Goal: Transaction & Acquisition: Purchase product/service

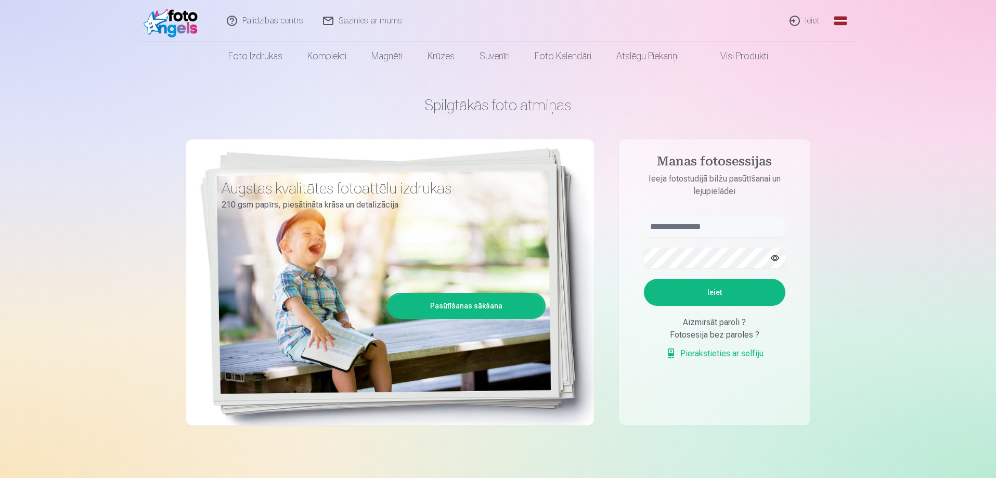
click at [809, 20] on link "Ieiet" at bounding box center [805, 21] width 50 height 42
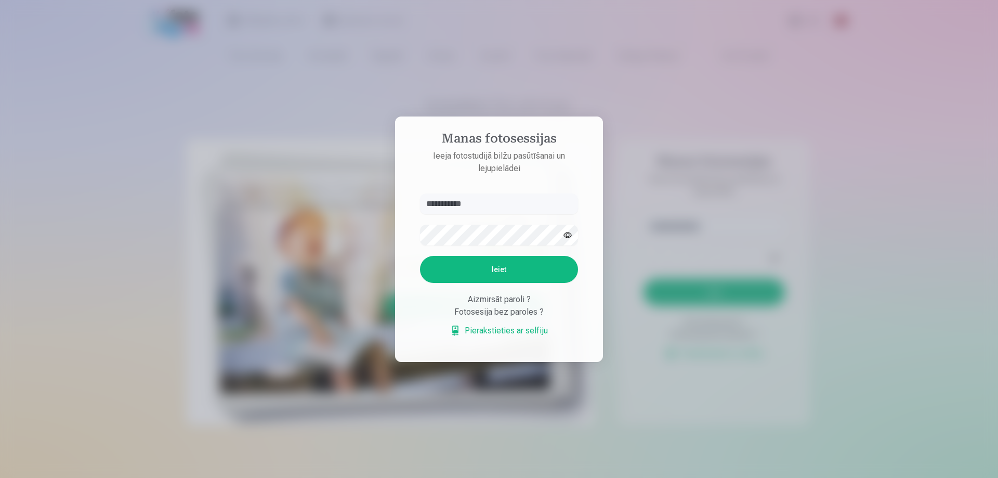
type input "**********"
click at [495, 268] on button "Ieiet" at bounding box center [499, 269] width 158 height 27
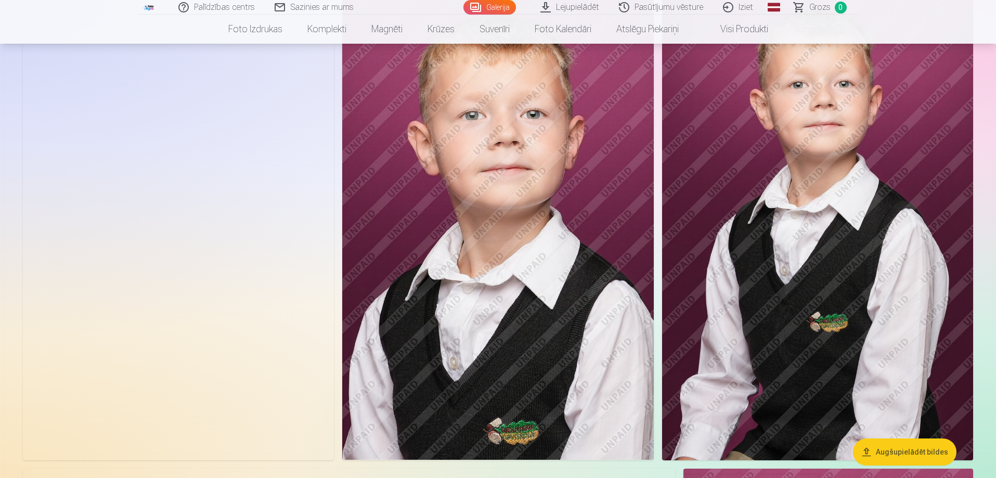
scroll to position [572, 0]
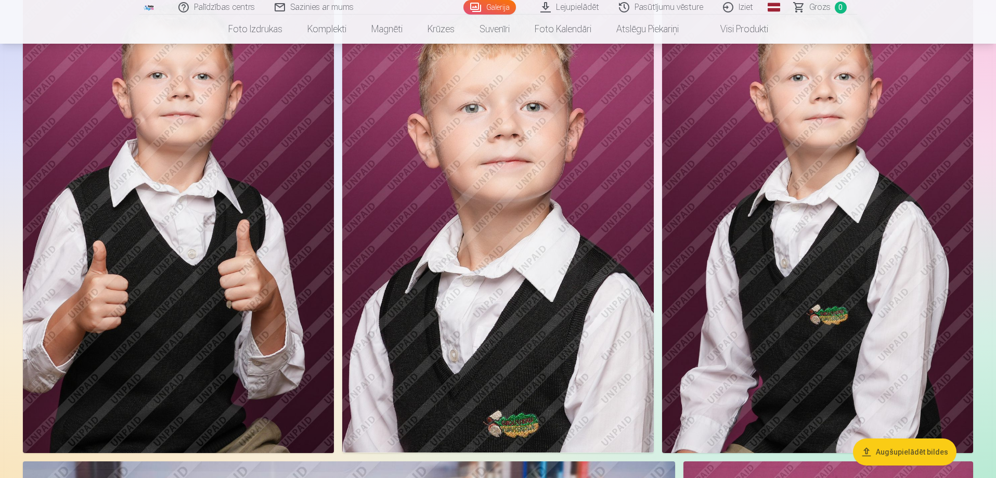
click at [781, 297] on img at bounding box center [817, 219] width 311 height 467
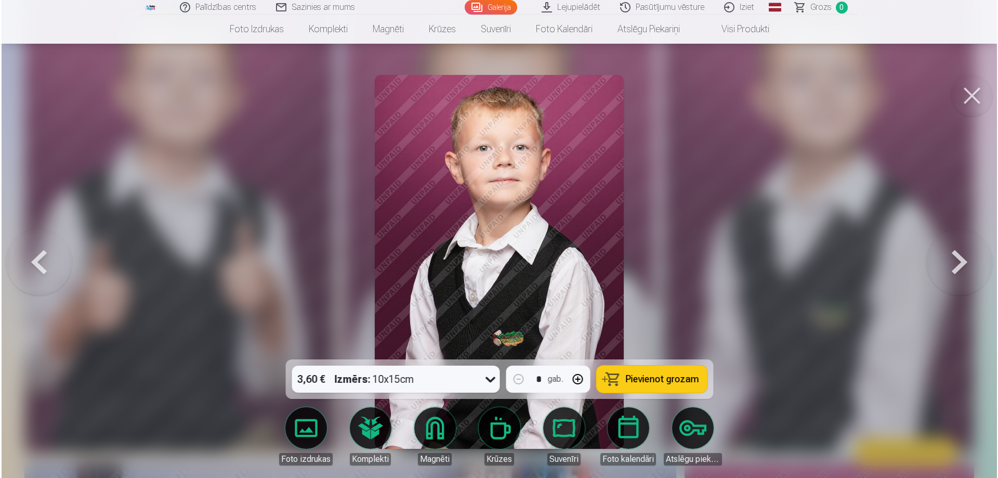
scroll to position [573, 0]
click at [655, 379] on span "Pievienot grozam" at bounding box center [661, 378] width 73 height 9
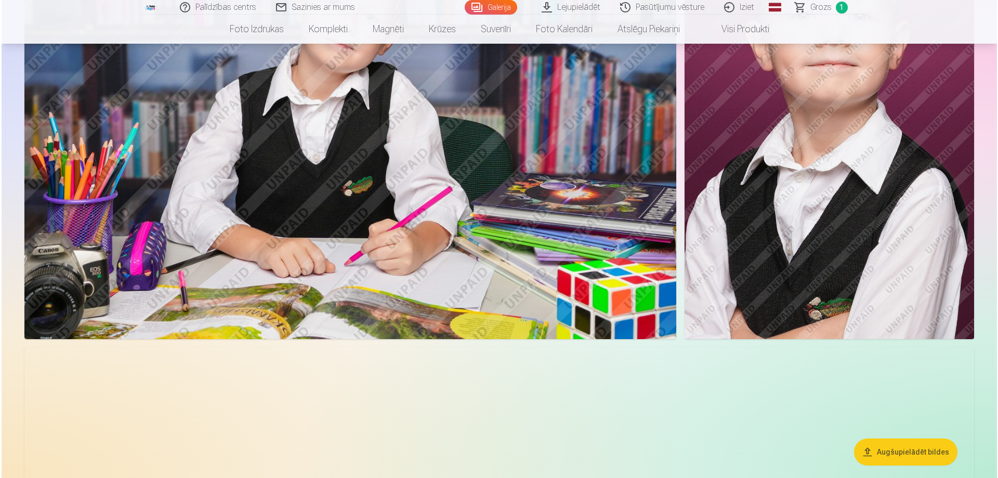
scroll to position [1144, 0]
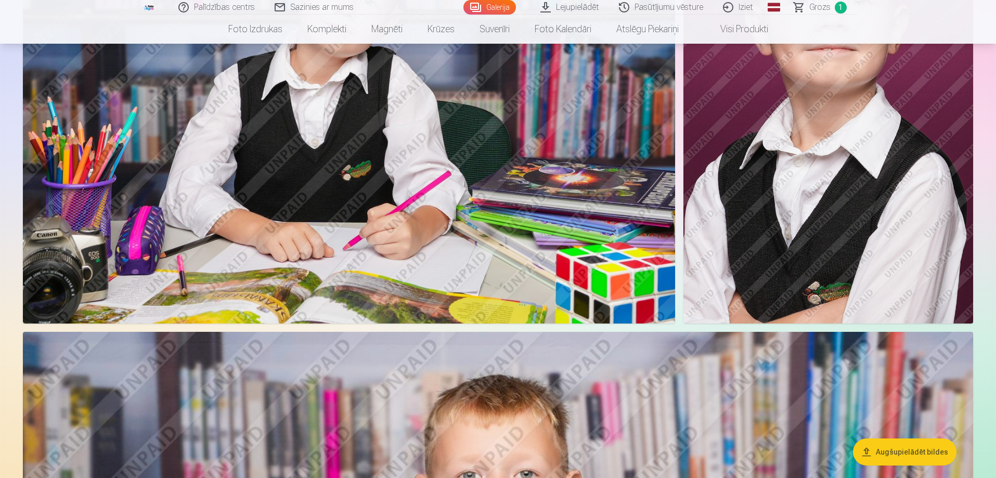
click at [374, 211] on img at bounding box center [349, 106] width 652 height 435
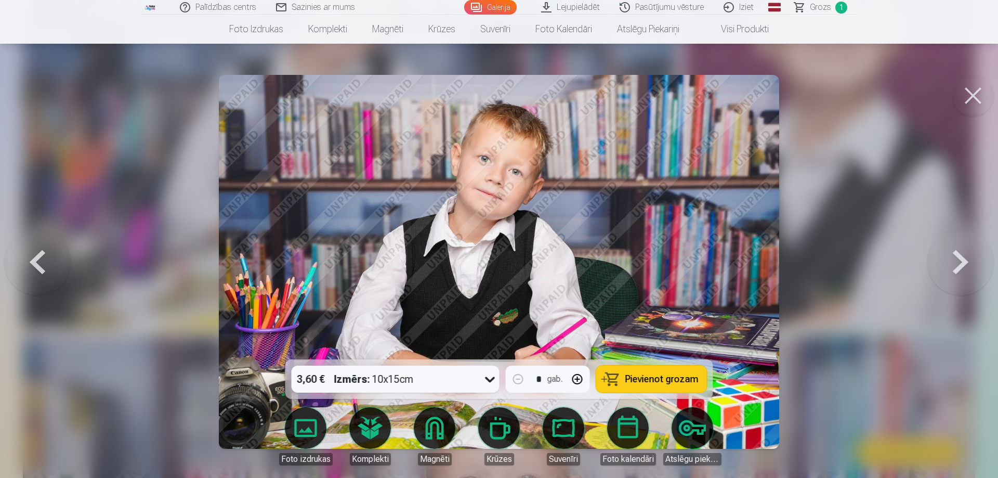
click at [671, 378] on span "Pievienot grozam" at bounding box center [661, 378] width 73 height 9
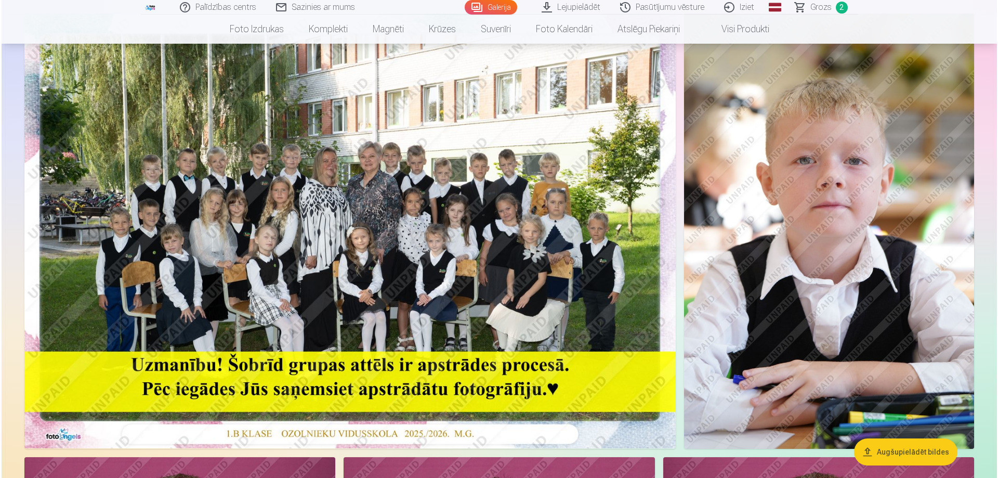
scroll to position [104, 0]
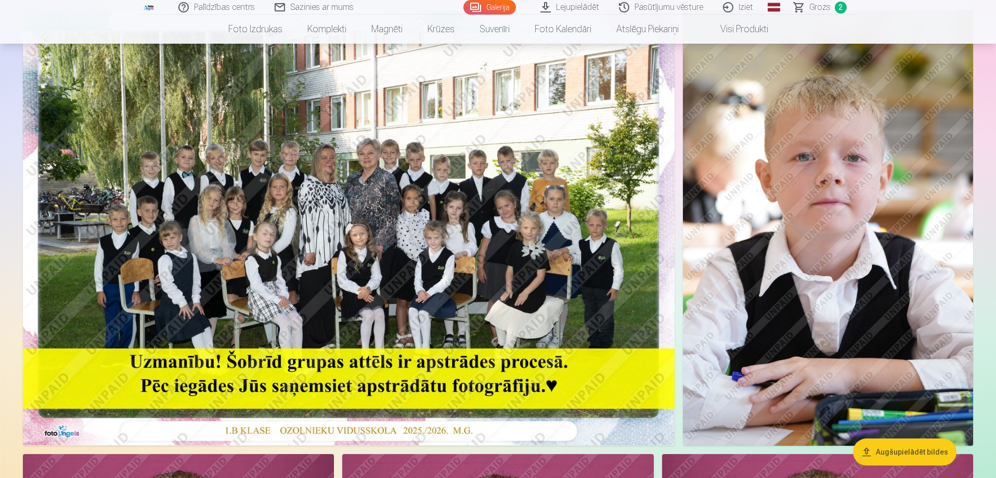
click at [393, 267] on img at bounding box center [348, 227] width 651 height 435
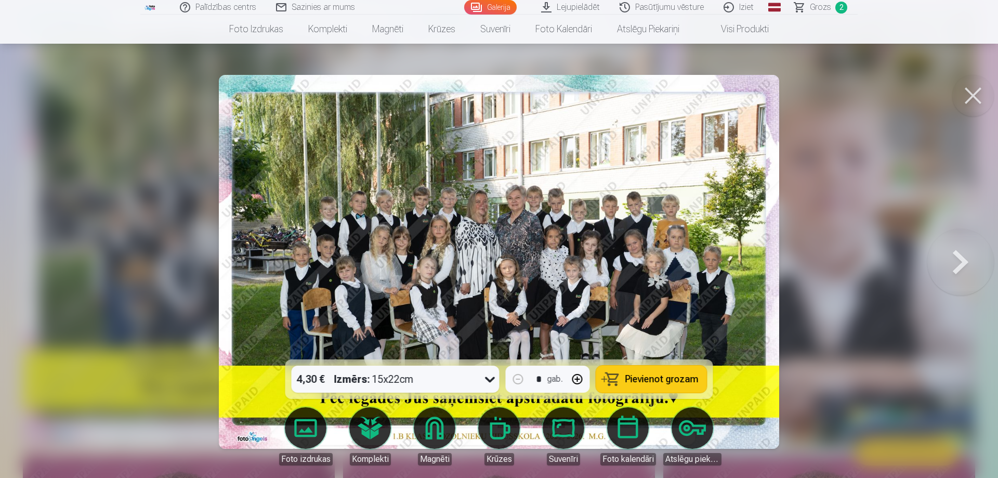
click at [672, 376] on span "Pievienot grozam" at bounding box center [661, 378] width 73 height 9
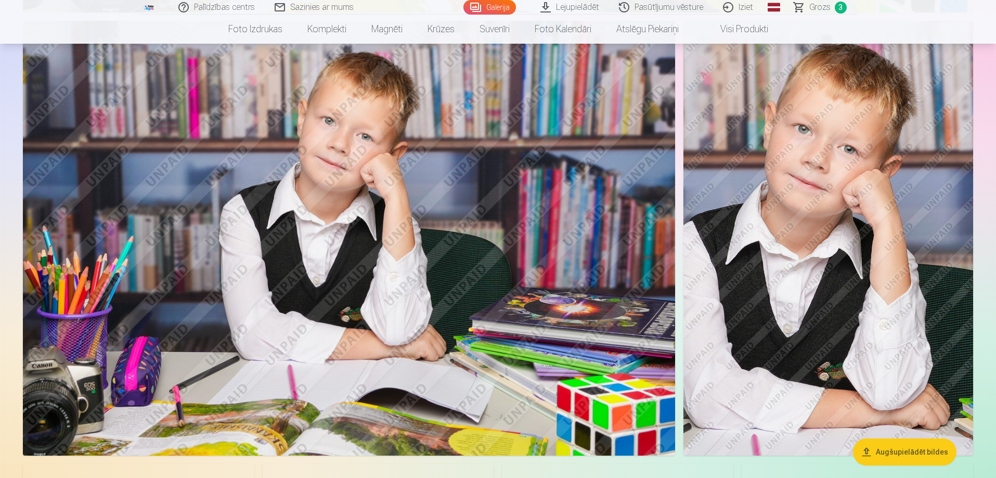
scroll to position [2080, 0]
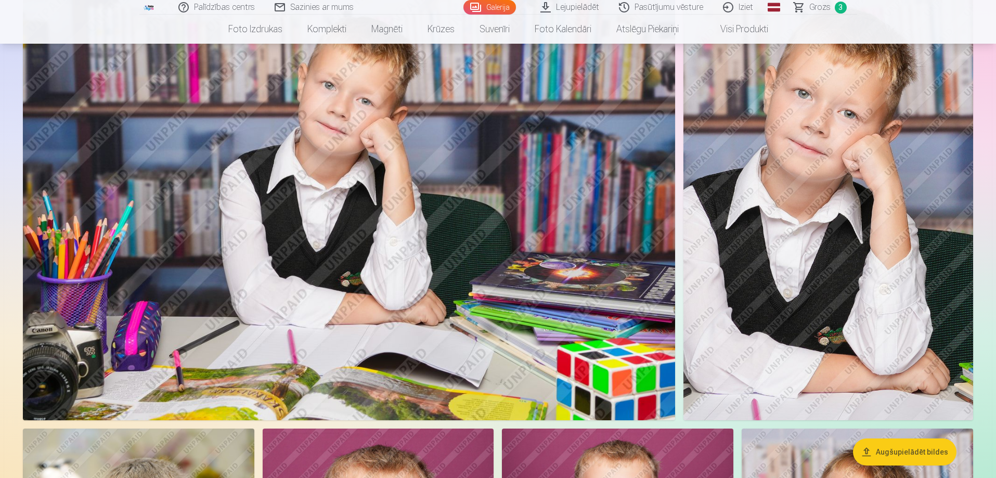
click at [878, 260] on img at bounding box center [828, 202] width 290 height 435
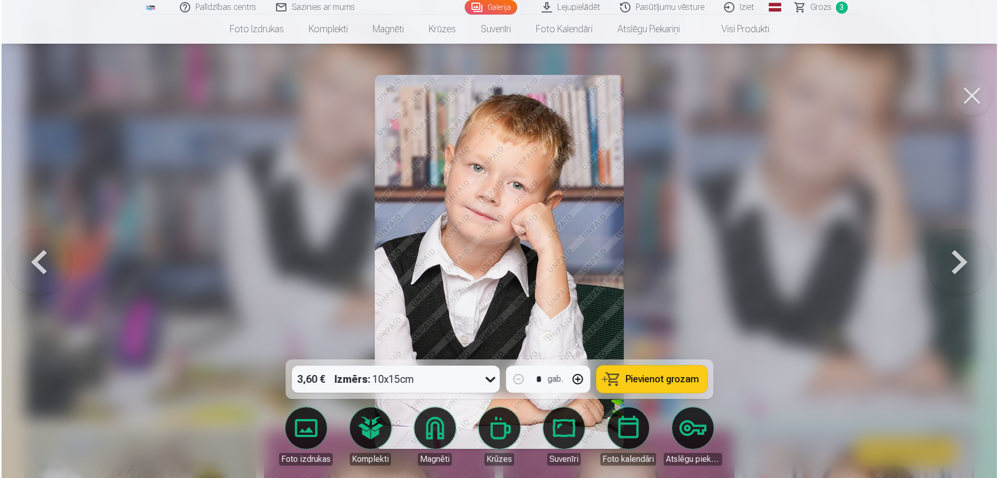
scroll to position [2137, 0]
click at [657, 377] on span "Pievienot grozam" at bounding box center [661, 378] width 73 height 9
click at [825, 6] on span "Grozs" at bounding box center [820, 7] width 21 height 12
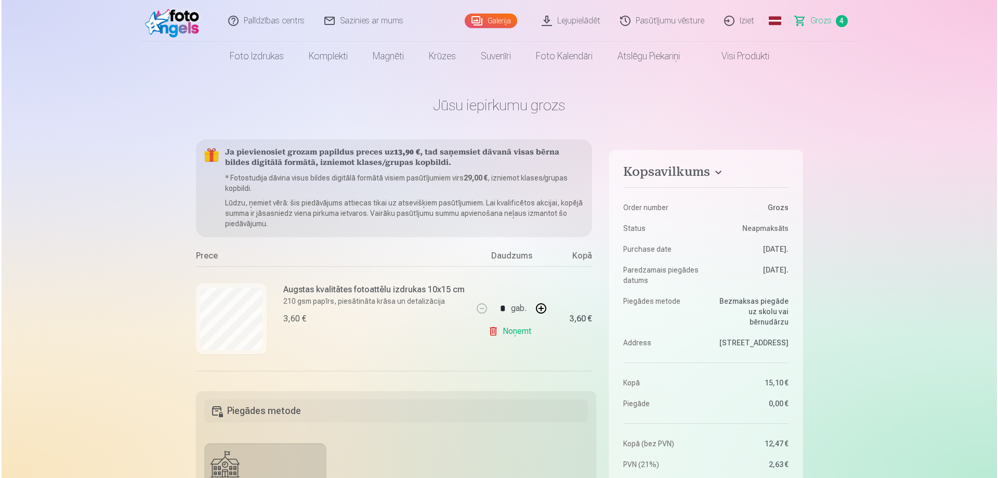
scroll to position [2137, 0]
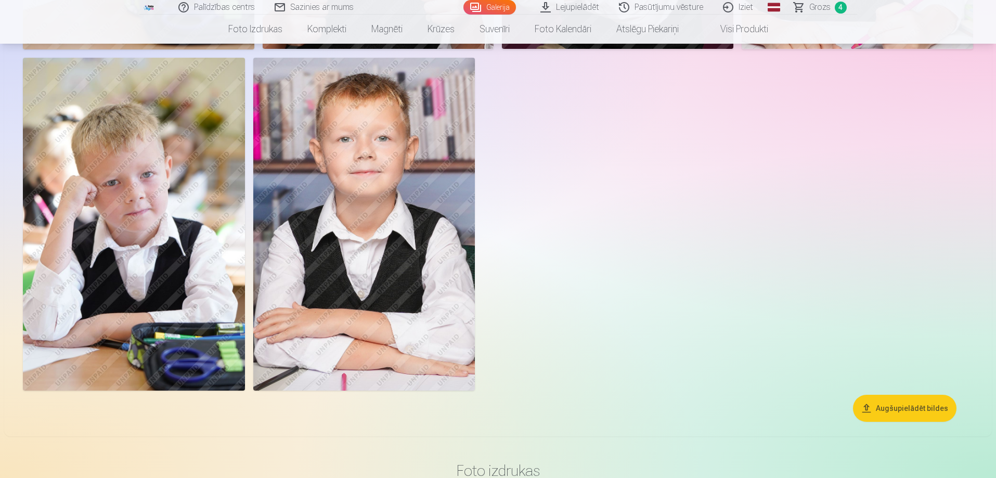
scroll to position [2860, 0]
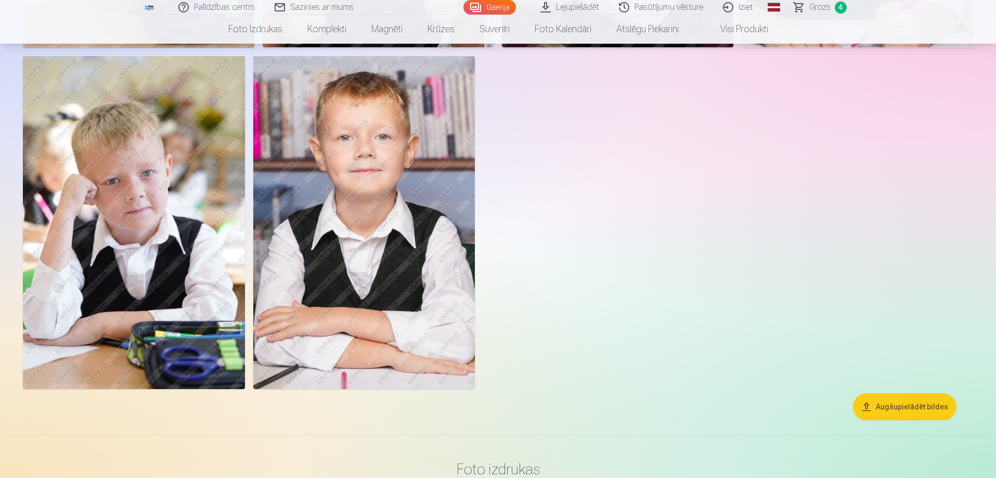
click at [379, 309] on img at bounding box center [364, 222] width 222 height 333
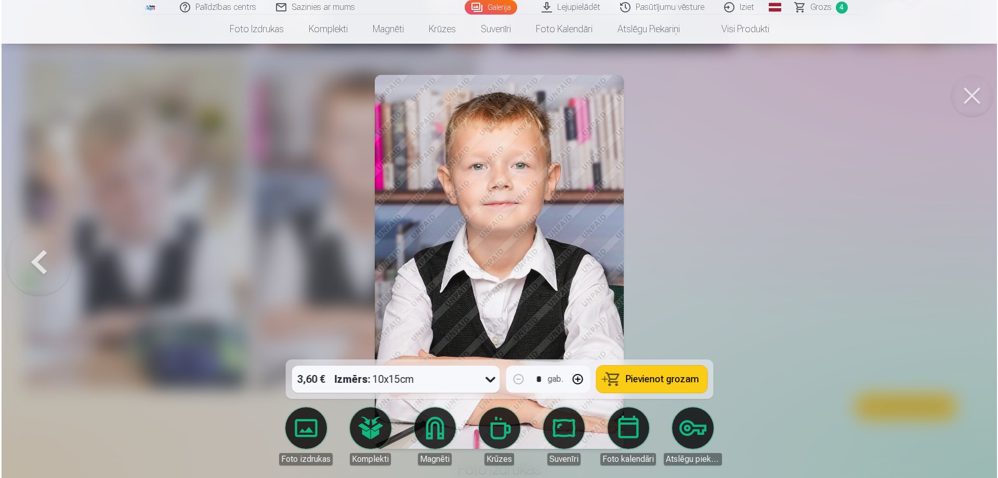
scroll to position [2866, 0]
click at [656, 374] on span "Pievienot grozam" at bounding box center [661, 378] width 73 height 9
click at [832, 8] on link "Grozs 5" at bounding box center [821, 7] width 73 height 15
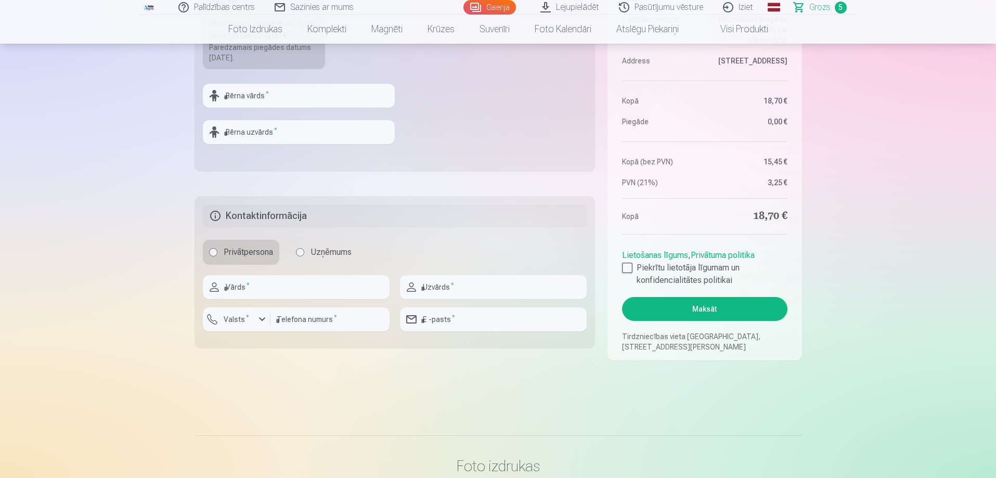
scroll to position [468, 0]
click at [625, 267] on div at bounding box center [627, 267] width 10 height 10
click at [706, 309] on button "Maksāt" at bounding box center [704, 308] width 165 height 24
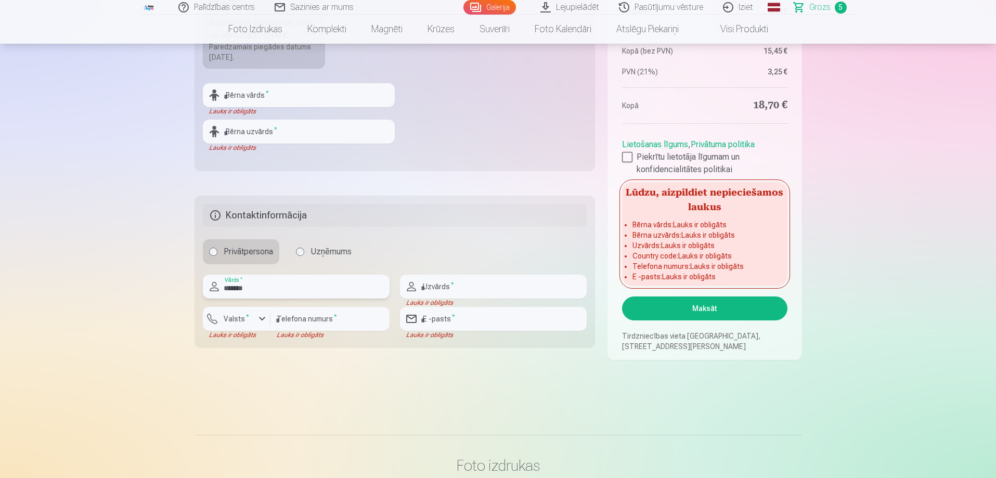
type input "******"
click at [441, 287] on input "text" at bounding box center [493, 287] width 187 height 24
type input "*******"
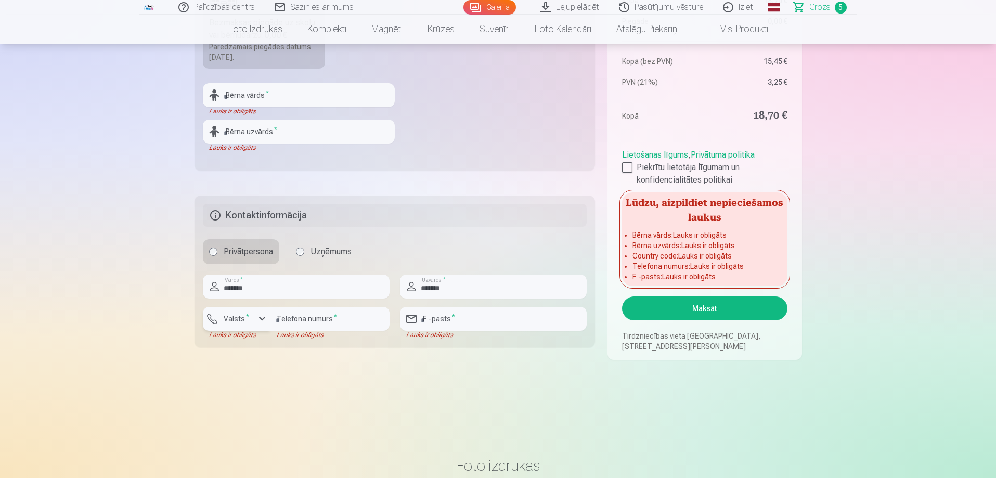
click at [251, 317] on div "button" at bounding box center [239, 320] width 31 height 10
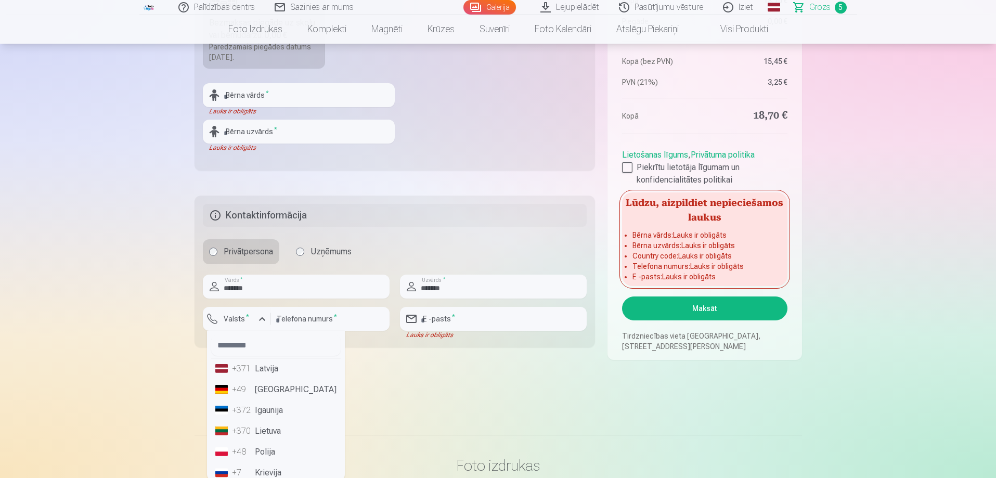
click at [269, 372] on li "+371 Latvija" at bounding box center [275, 368] width 129 height 21
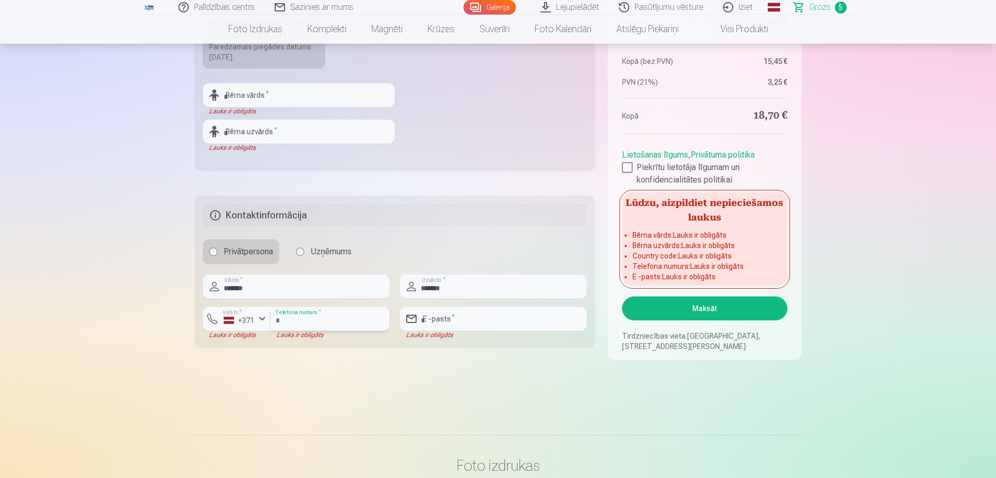
click at [307, 323] on input "number" at bounding box center [329, 319] width 119 height 24
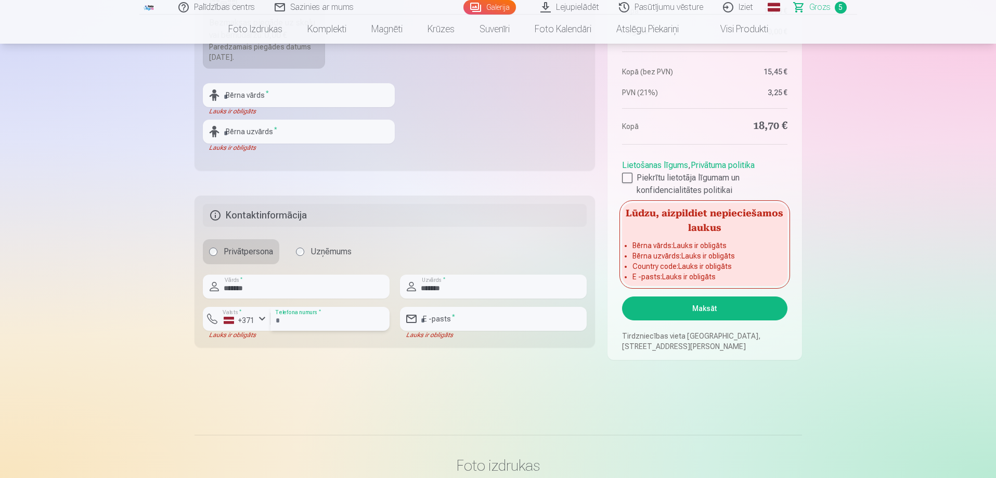
type input "********"
click at [440, 319] on input "email" at bounding box center [493, 319] width 187 height 24
type input "**********"
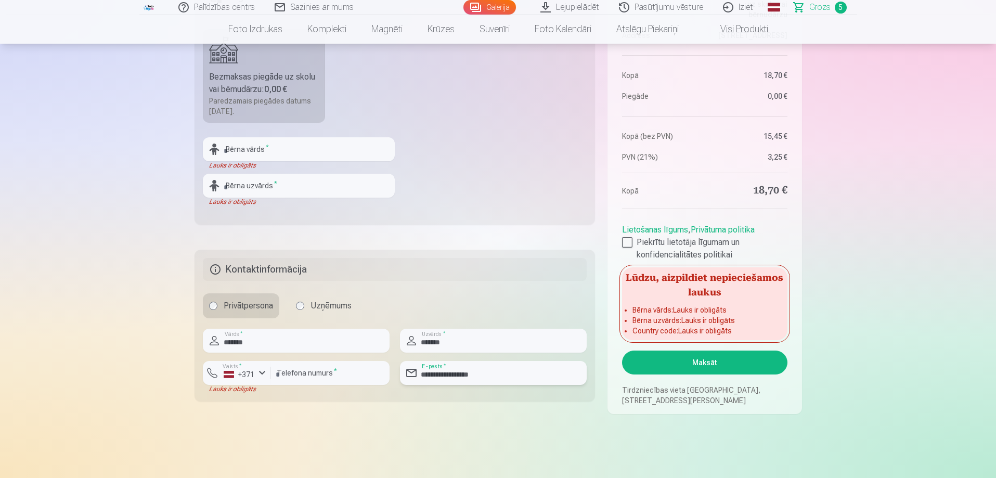
scroll to position [364, 0]
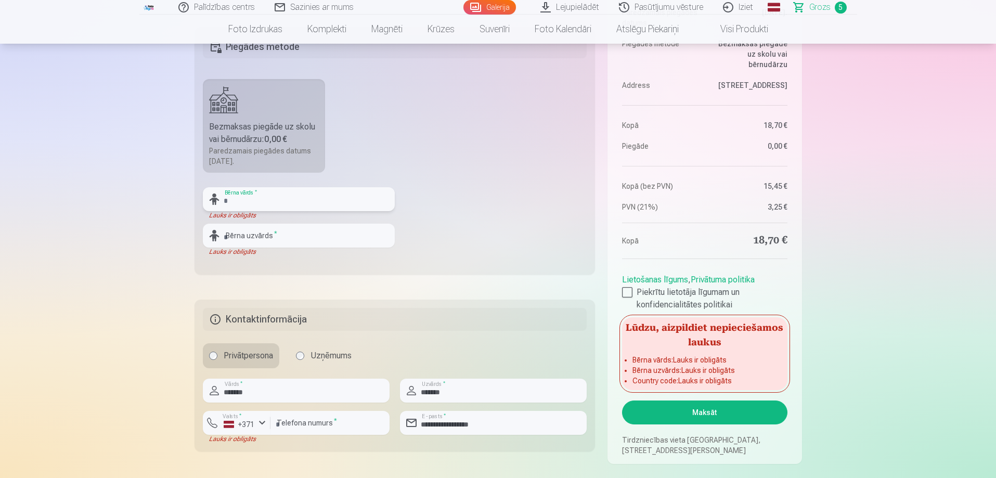
click at [255, 202] on input "text" at bounding box center [299, 199] width 192 height 24
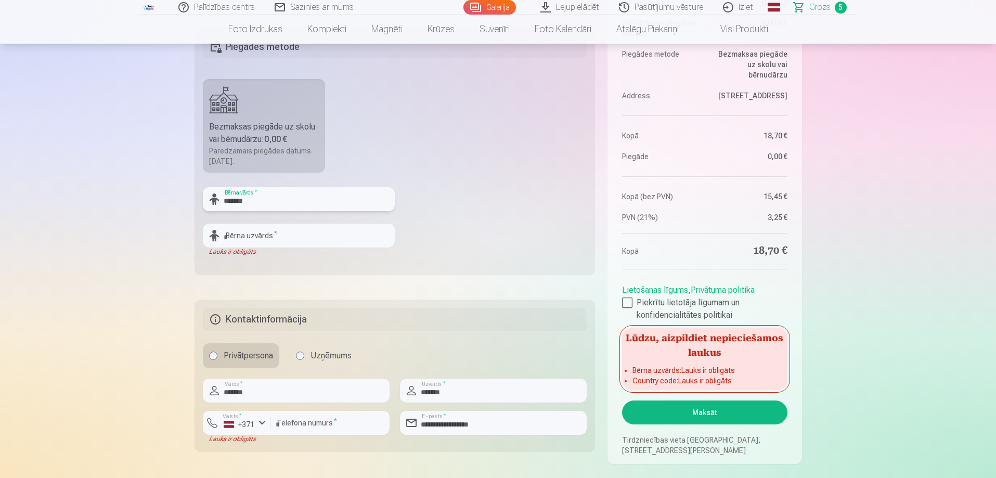
type input "*******"
click at [253, 237] on input "text" at bounding box center [299, 236] width 192 height 24
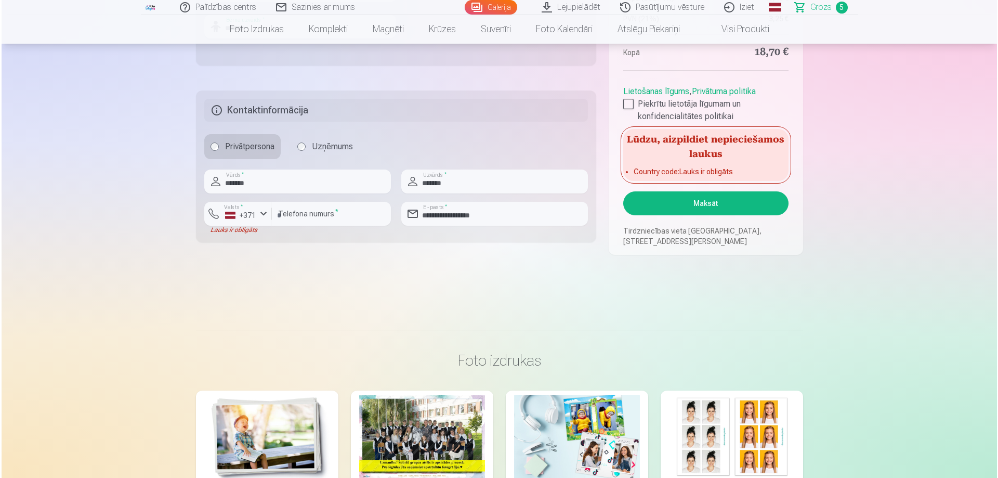
scroll to position [572, 0]
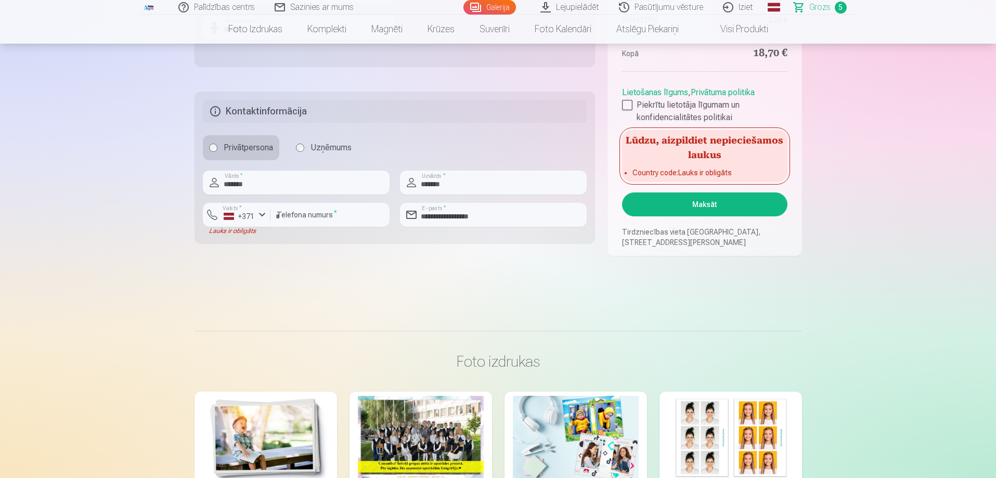
type input "*******"
click at [716, 205] on button "Maksāt" at bounding box center [704, 204] width 165 height 24
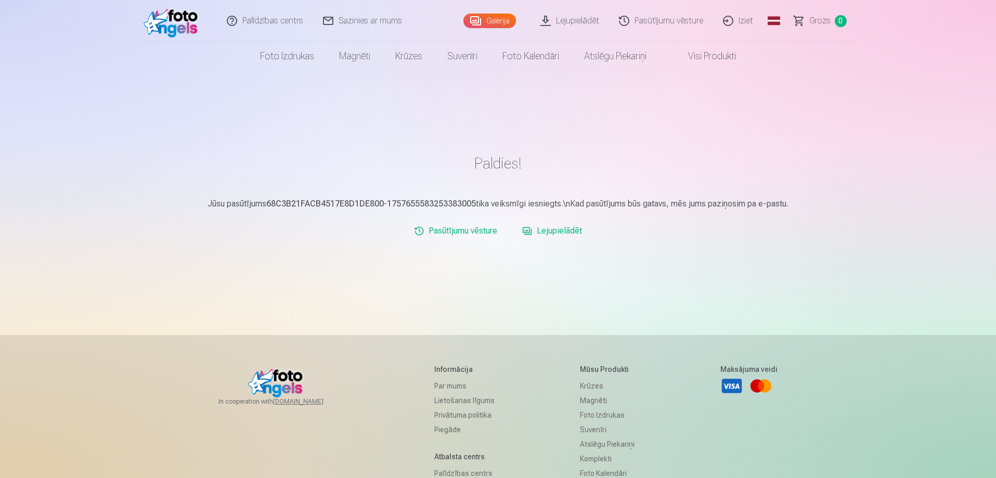
click at [559, 229] on link "Lejupielādēt" at bounding box center [552, 230] width 68 height 21
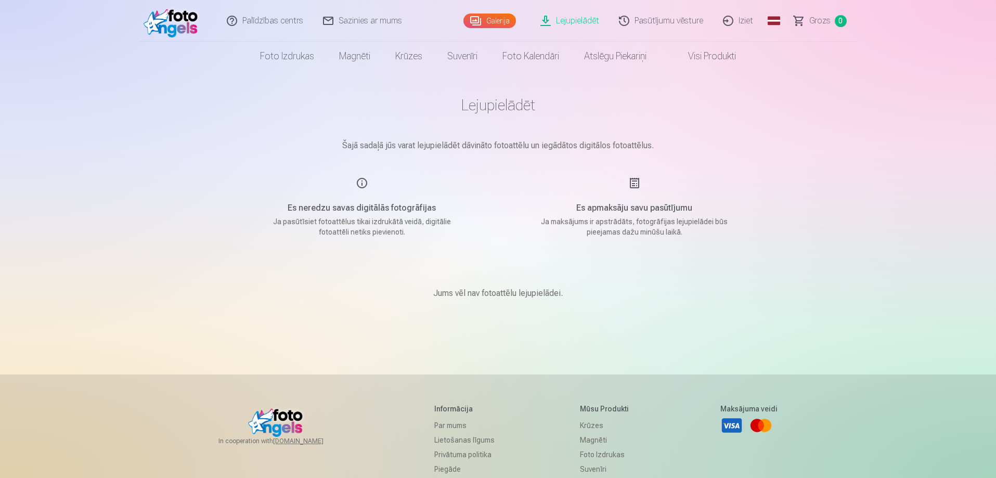
click at [741, 19] on link "Iziet" at bounding box center [738, 21] width 50 height 42
